Goal: Task Accomplishment & Management: Use online tool/utility

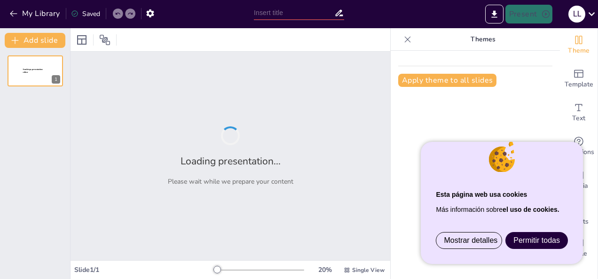
type input "Imported App Mobile_Rosmiman 250908.ppt"
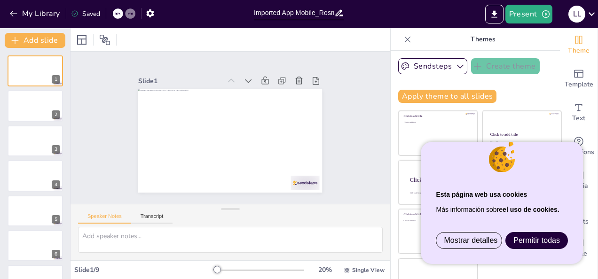
click at [526, 240] on span "Permitir todas" at bounding box center [536, 241] width 47 height 8
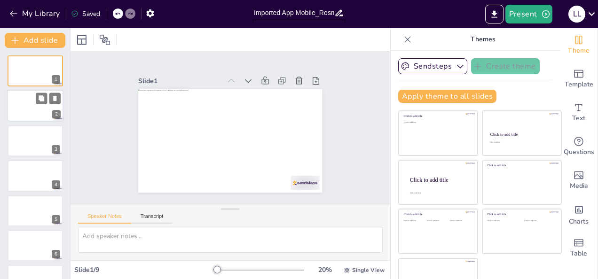
click at [41, 113] on div at bounding box center [35, 106] width 56 height 32
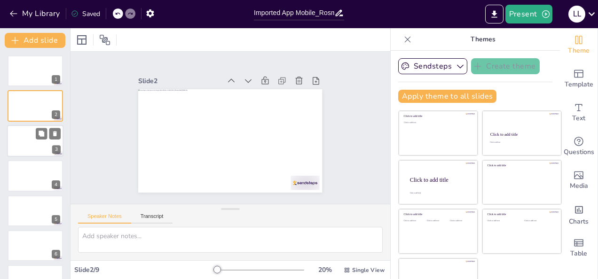
click at [29, 144] on div at bounding box center [35, 141] width 56 height 32
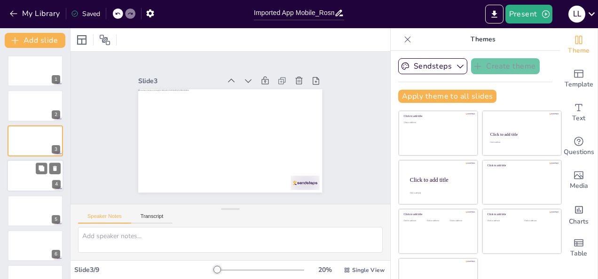
click at [28, 178] on div at bounding box center [35, 176] width 56 height 32
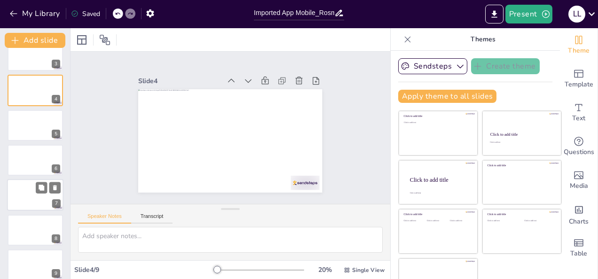
scroll to position [95, 0]
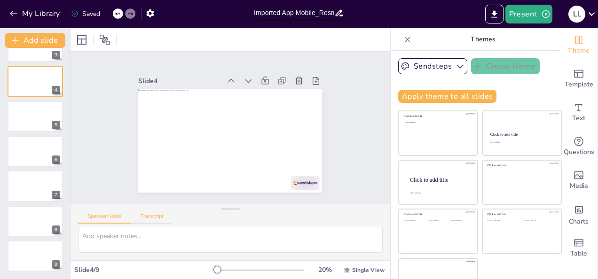
click at [153, 215] on button "Transcript" at bounding box center [152, 218] width 42 height 10
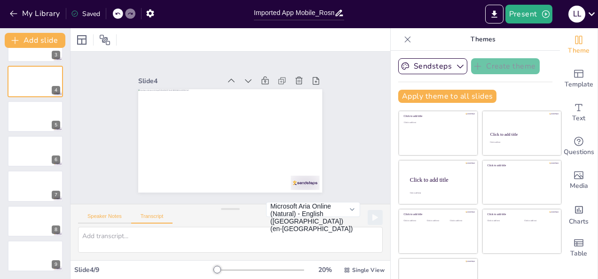
click at [95, 213] on button "Speaker Notes" at bounding box center [104, 218] width 53 height 10
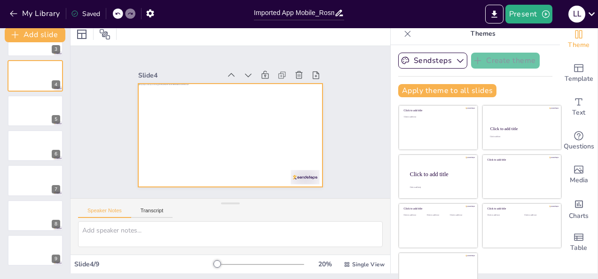
scroll to position [0, 0]
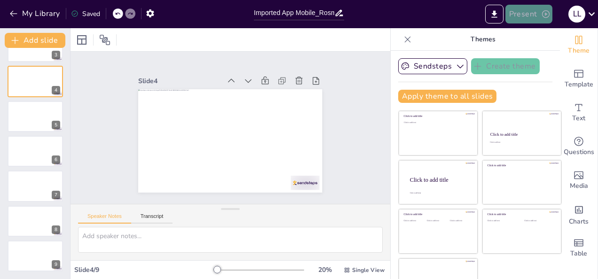
click at [522, 14] on button "Present" at bounding box center [528, 14] width 47 height 19
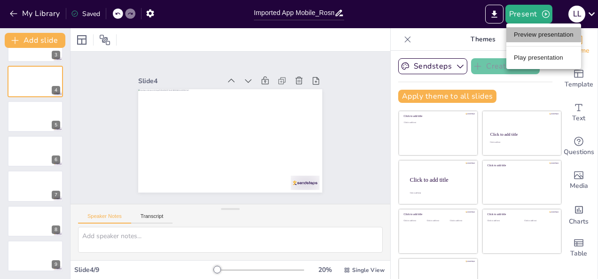
click at [531, 35] on li "Preview presentation" at bounding box center [543, 34] width 75 height 15
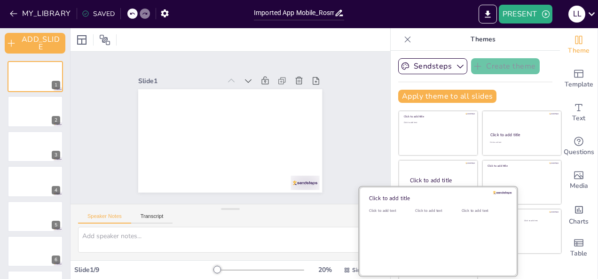
scroll to position [22, 0]
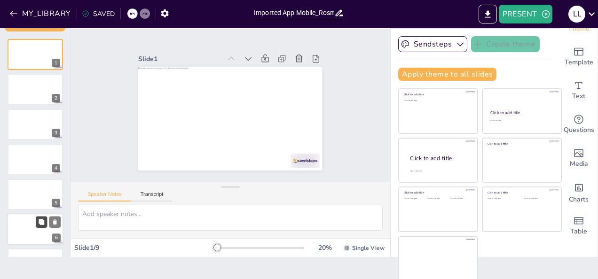
click at [39, 222] on icon at bounding box center [42, 222] width 6 height 6
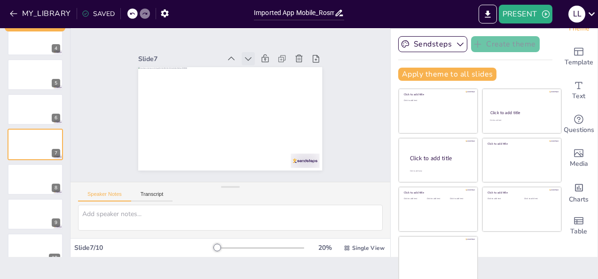
click at [244, 54] on icon at bounding box center [248, 58] width 9 height 9
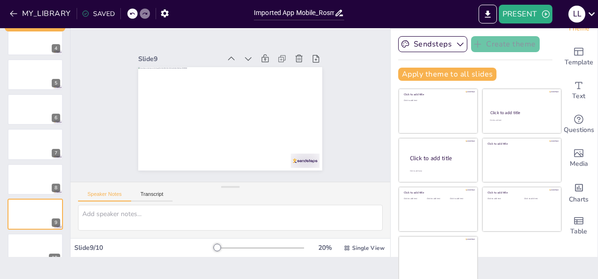
click at [244, 54] on icon at bounding box center [248, 58] width 9 height 9
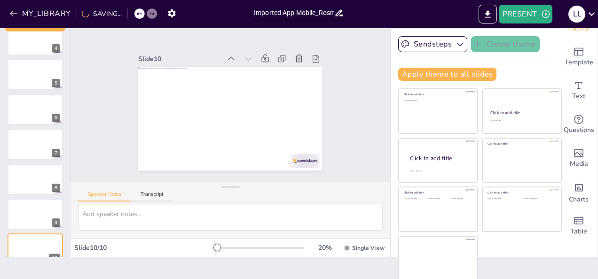
click at [244, 54] on icon at bounding box center [248, 58] width 9 height 9
click at [585, 16] on icon at bounding box center [591, 14] width 13 height 13
